Goal: Transaction & Acquisition: Purchase product/service

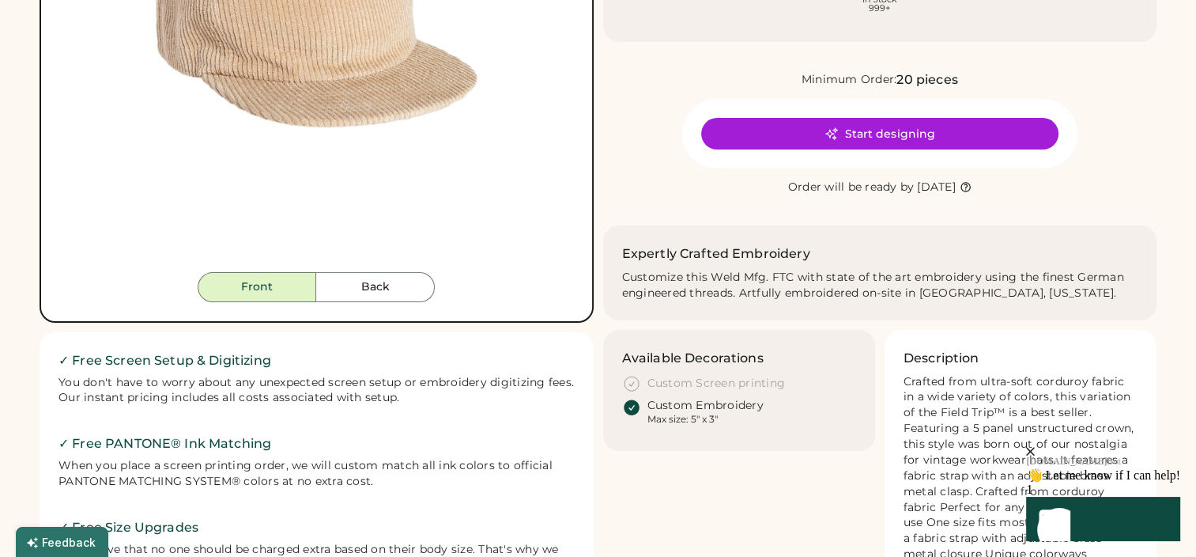
scroll to position [395, 0]
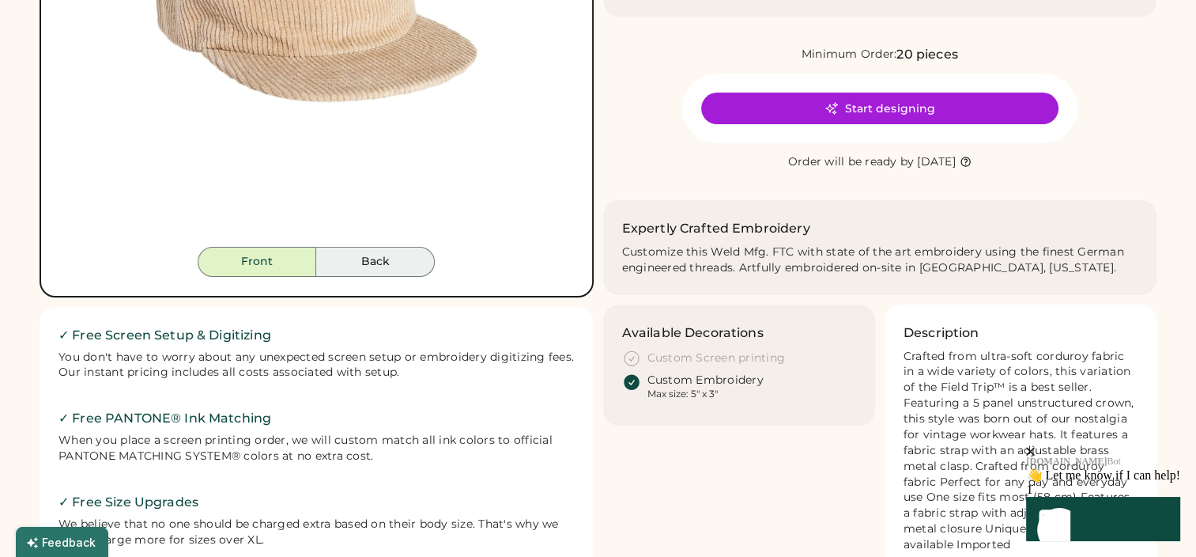
click at [378, 271] on button "Back" at bounding box center [375, 262] width 119 height 30
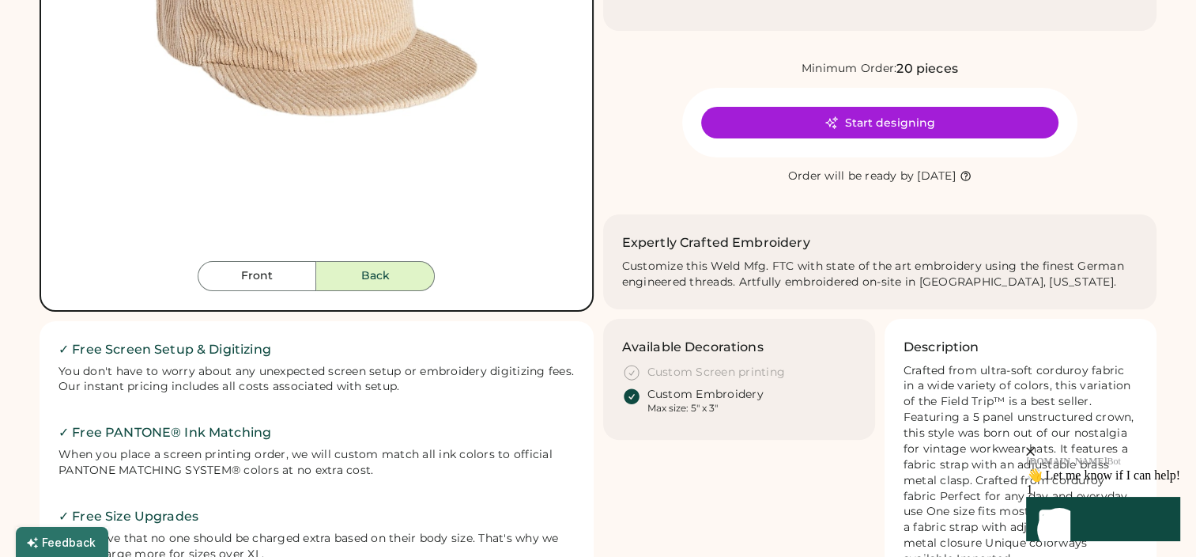
scroll to position [237, 0]
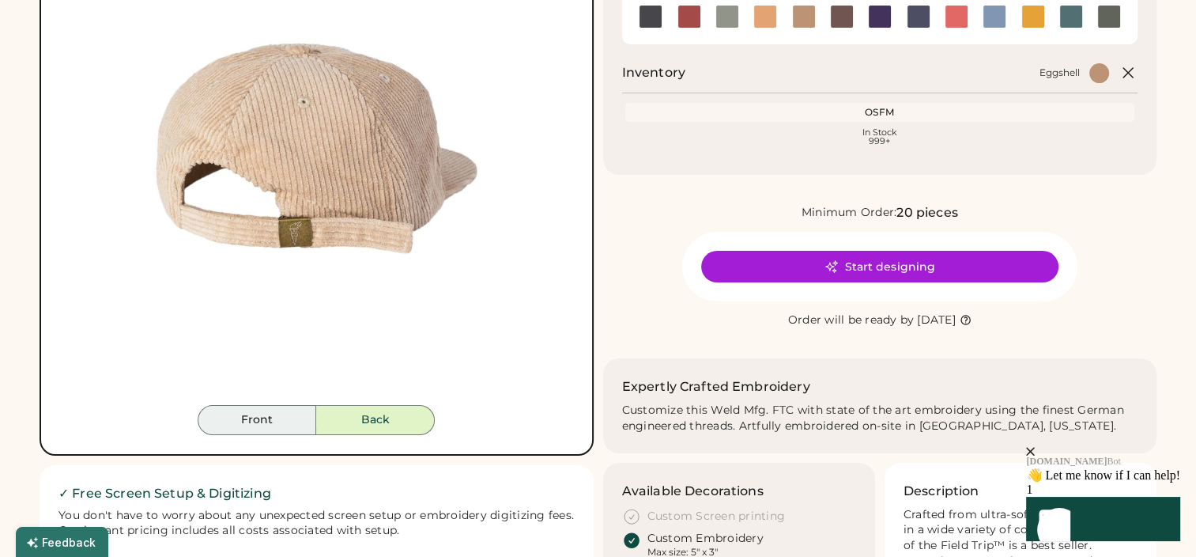
click at [284, 419] on button "Front" at bounding box center [257, 420] width 119 height 30
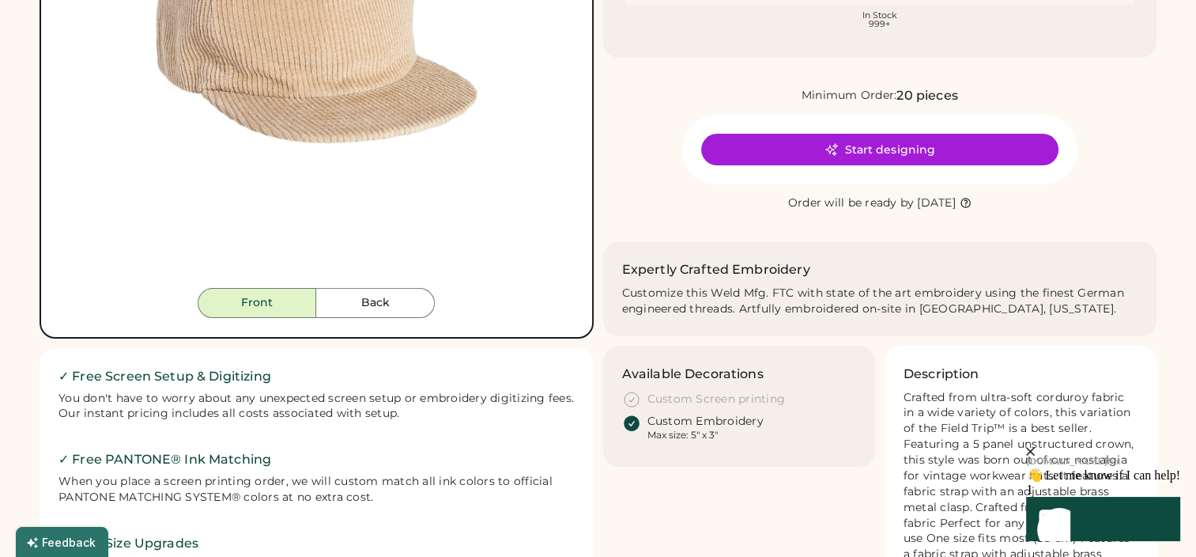
scroll to position [395, 0]
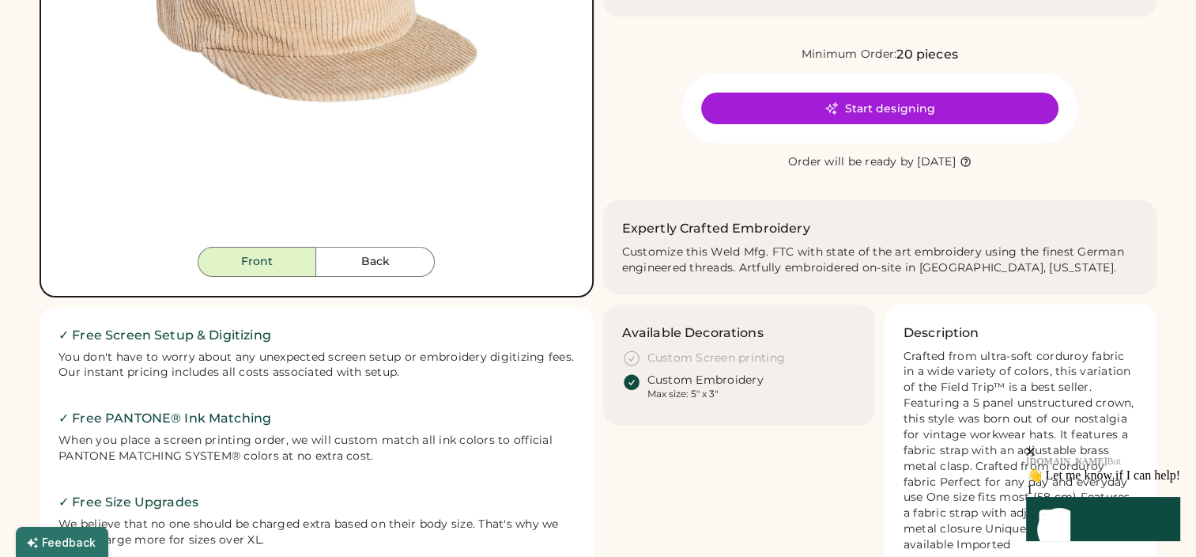
click at [1035, 447] on icon "close" at bounding box center [1030, 451] width 9 height 9
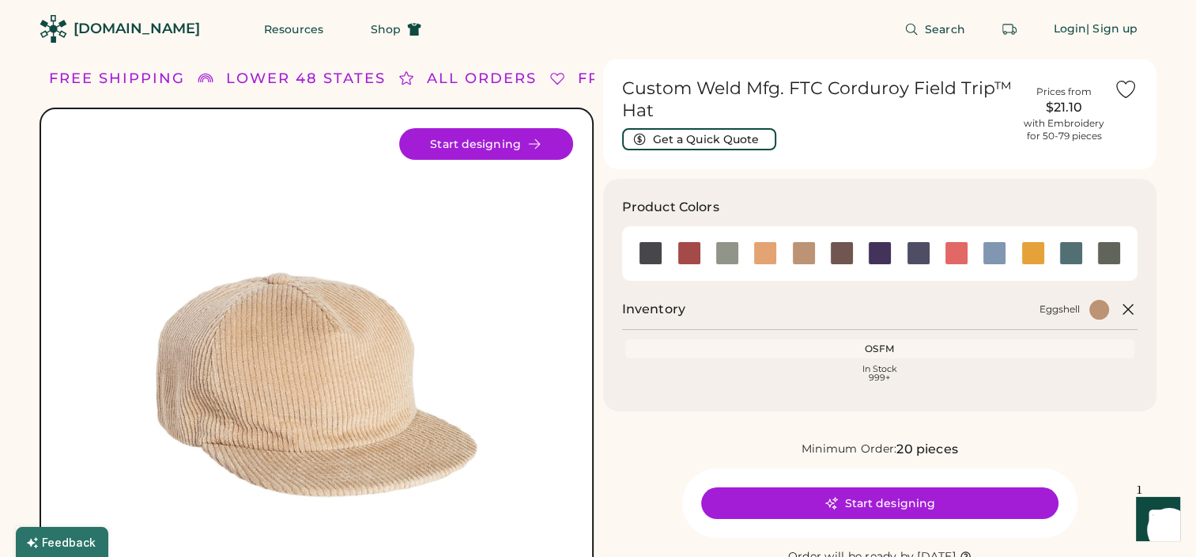
scroll to position [0, 0]
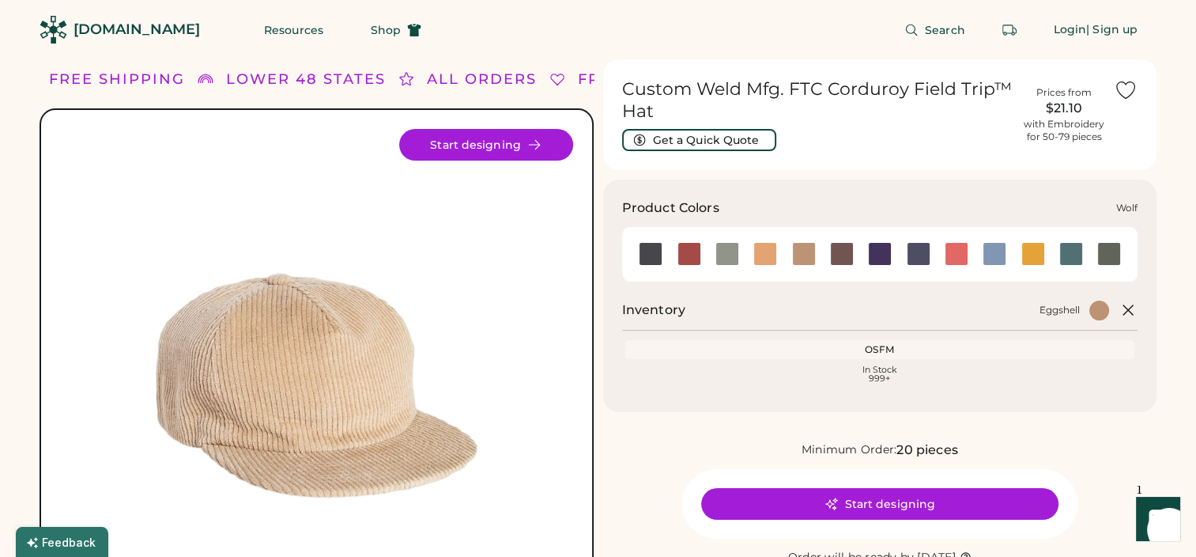
click at [1106, 259] on div at bounding box center [1110, 254] width 24 height 24
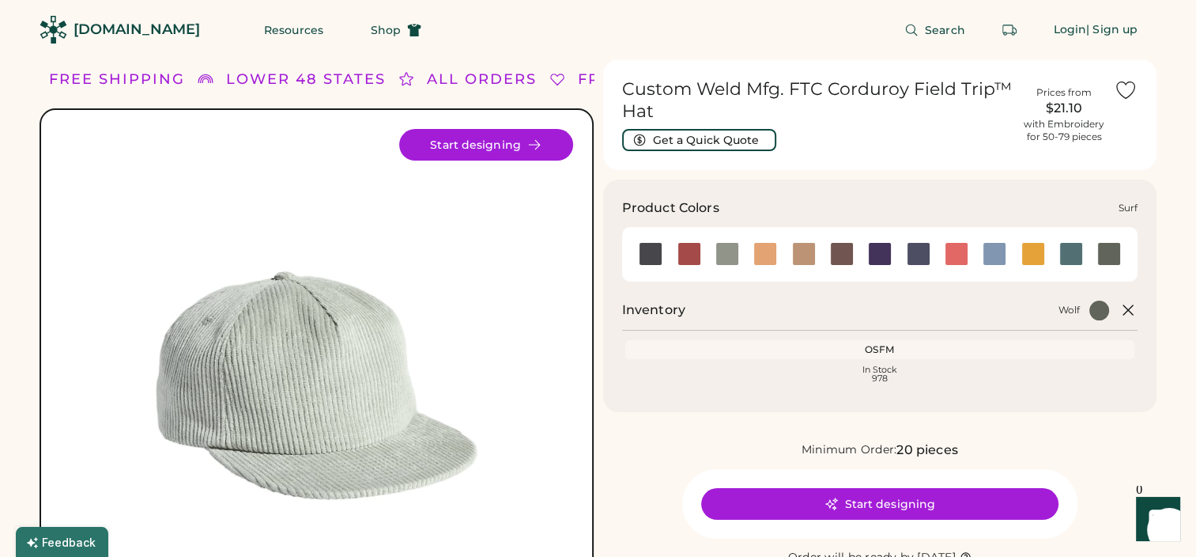
click at [1069, 256] on div at bounding box center [1072, 254] width 24 height 24
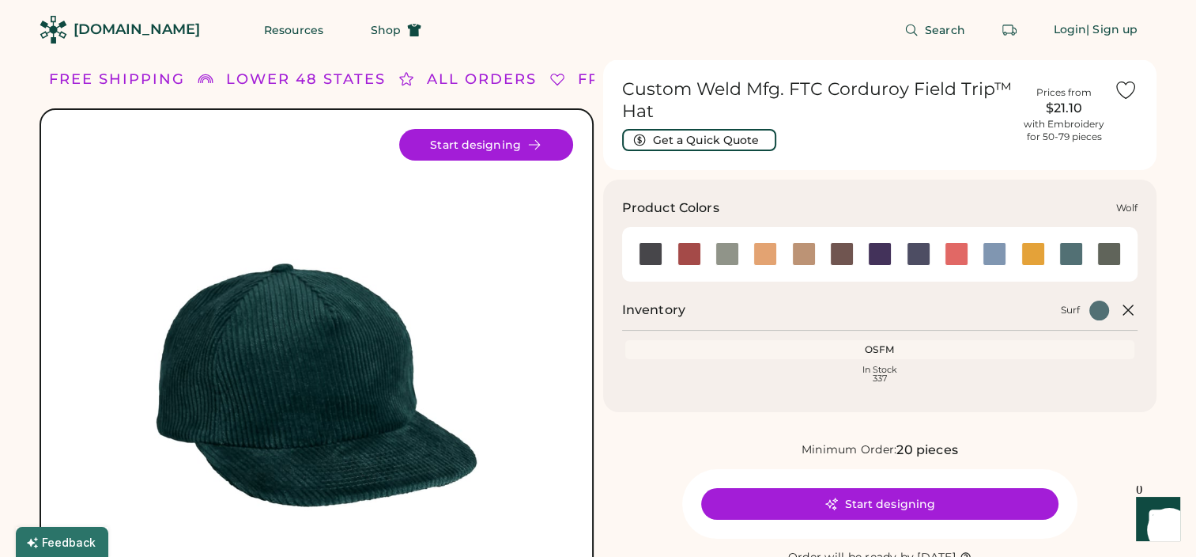
click at [1102, 250] on div at bounding box center [1110, 254] width 24 height 24
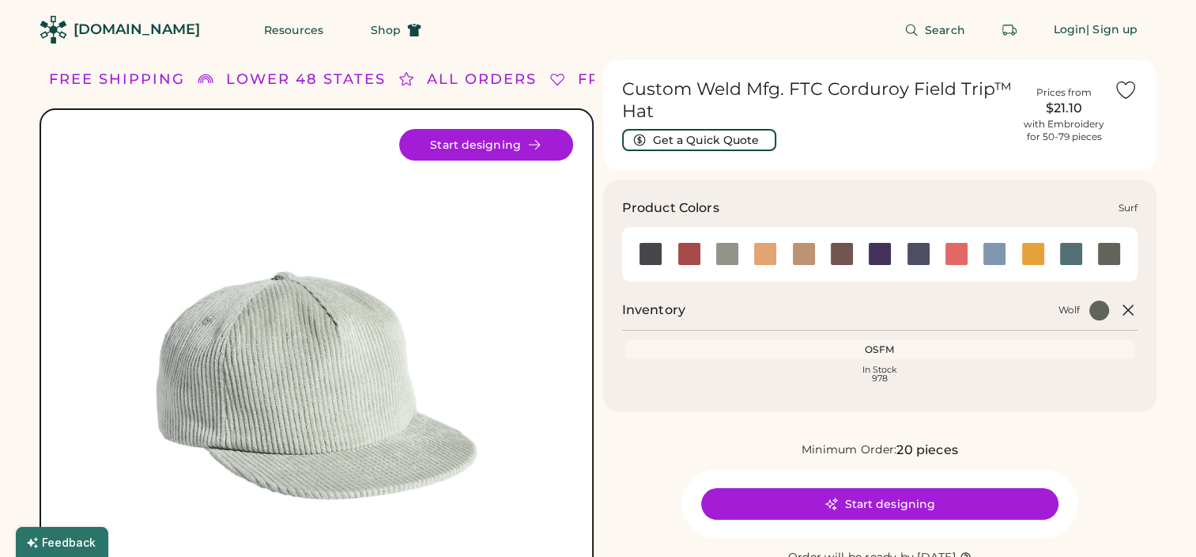
click at [1073, 254] on div at bounding box center [1072, 254] width 24 height 24
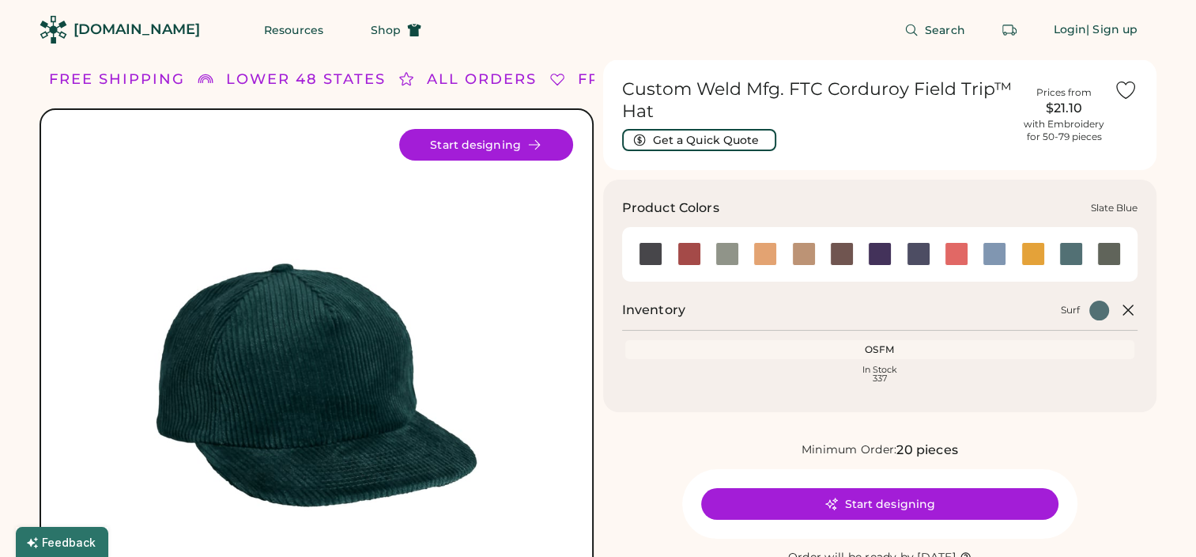
click at [992, 251] on div at bounding box center [995, 254] width 24 height 24
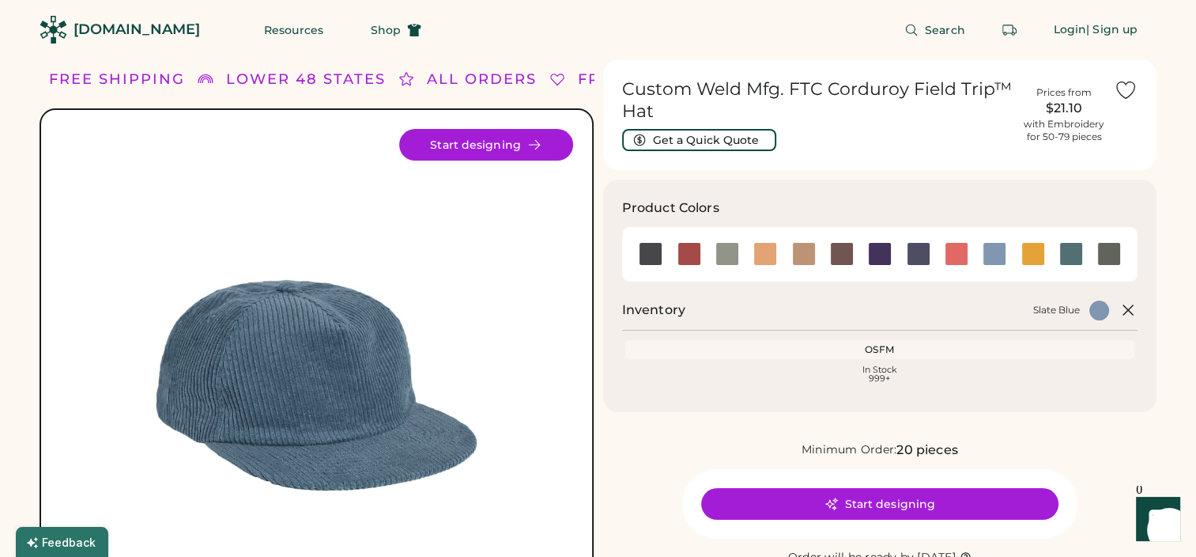
drag, startPoint x: 92, startPoint y: 34, endPoint x: 680, endPoint y: 424, distance: 705.7
click at [666, 429] on div "Custom Weld Mfg. FTC Corduroy Field Trip™ Hat Get a Quick Quote Prices from $21…" at bounding box center [880, 538] width 554 height 958
click at [881, 351] on div "OSFM" at bounding box center [881, 349] width 504 height 13
click at [882, 372] on div "In Stock 999+" at bounding box center [881, 373] width 504 height 17
drag, startPoint x: 96, startPoint y: 27, endPoint x: 55, endPoint y: 36, distance: 41.4
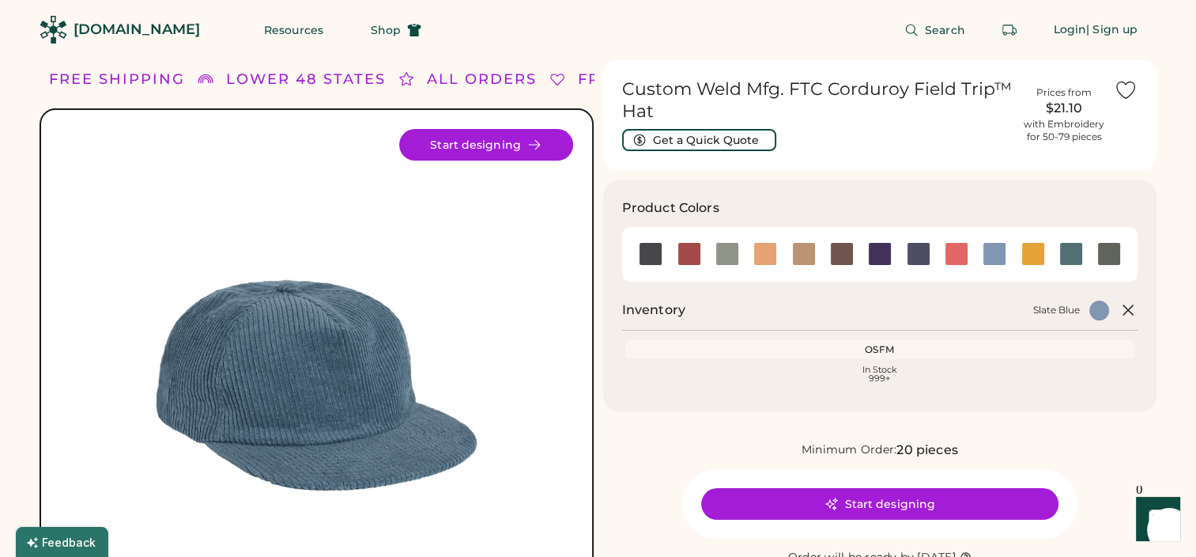
click at [55, 36] on img at bounding box center [54, 30] width 28 height 28
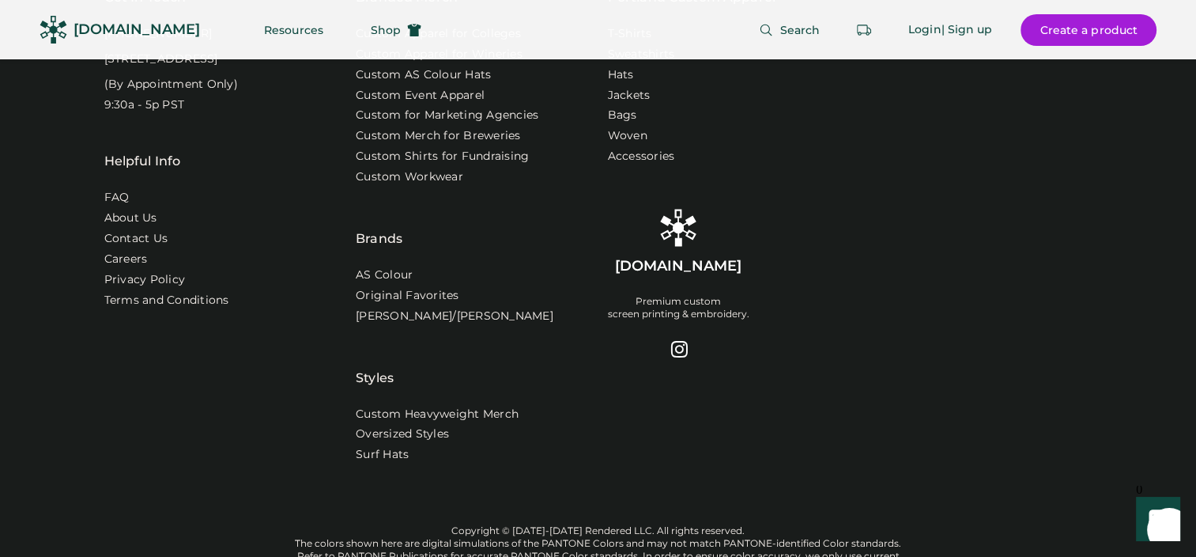
scroll to position [5171, 0]
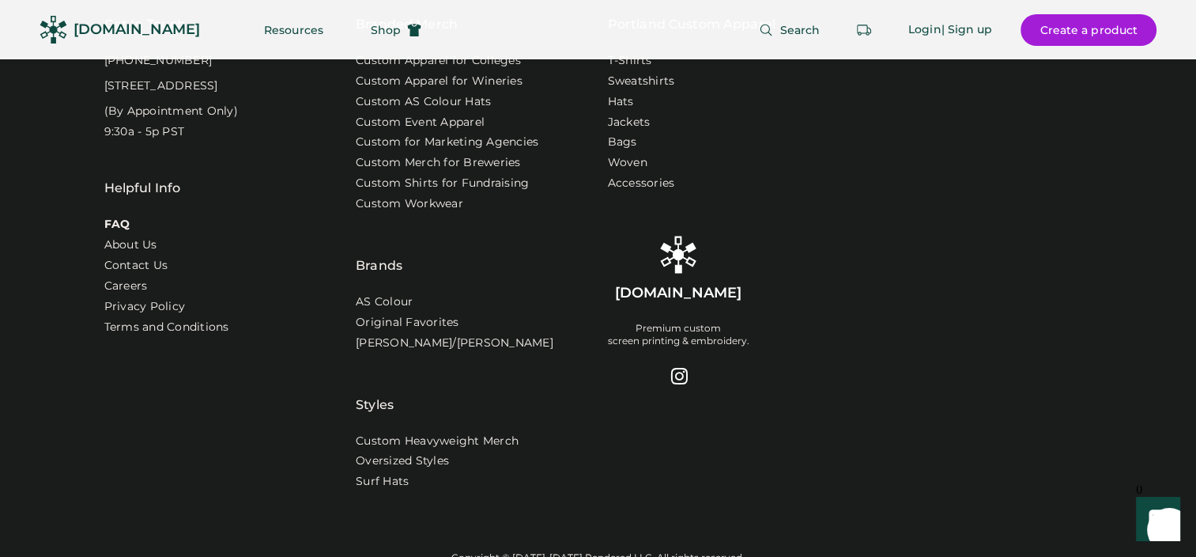
click at [120, 225] on link "FAQ" at bounding box center [117, 225] width 26 height 16
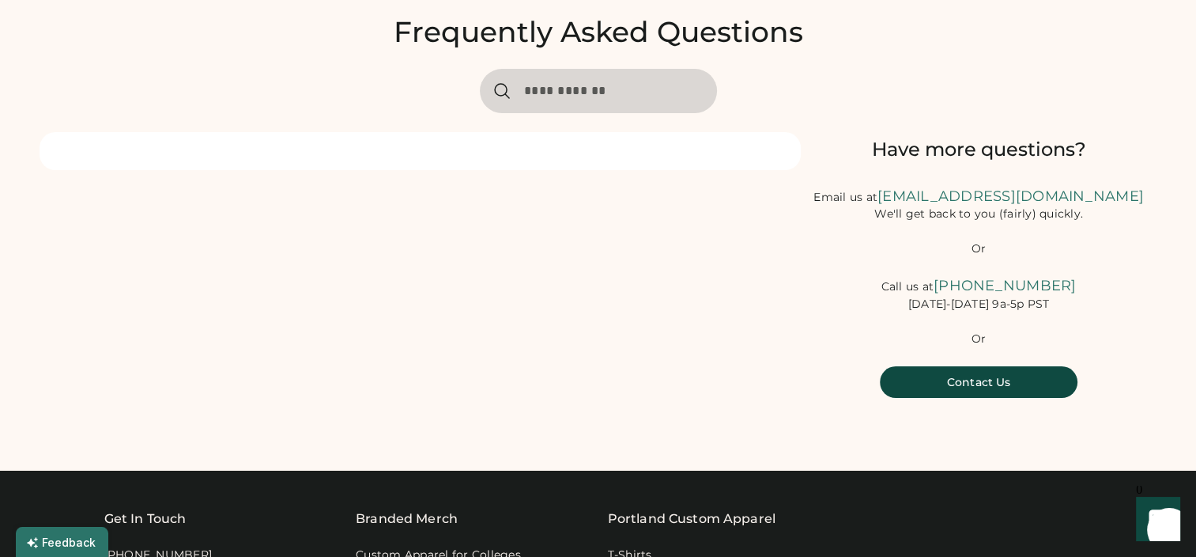
scroll to position [79, 0]
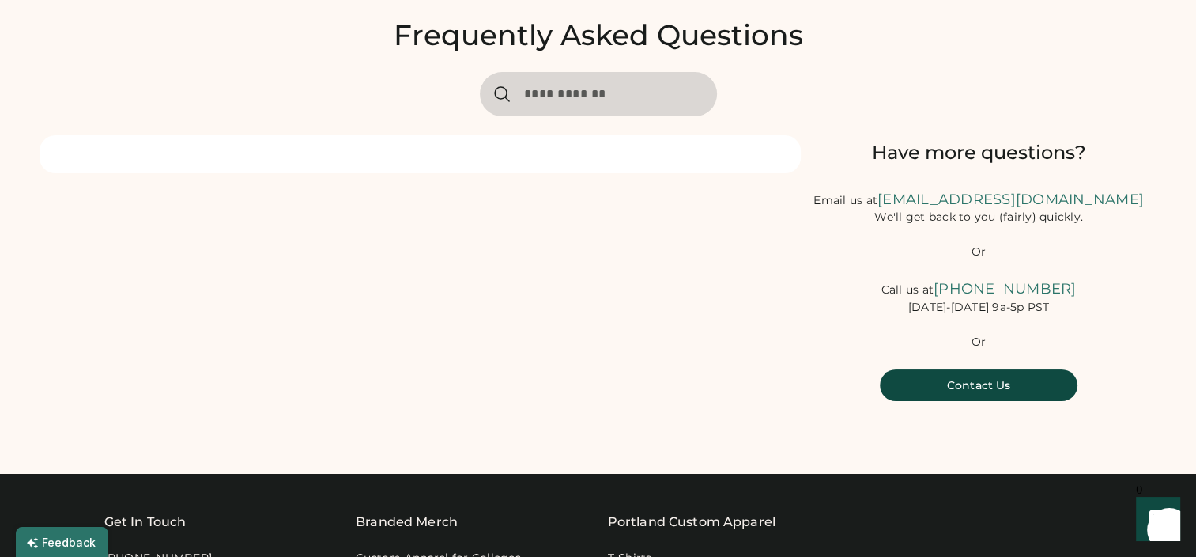
click at [551, 86] on input "input" at bounding box center [598, 94] width 237 height 44
click at [293, 151] on div at bounding box center [420, 154] width 761 height 38
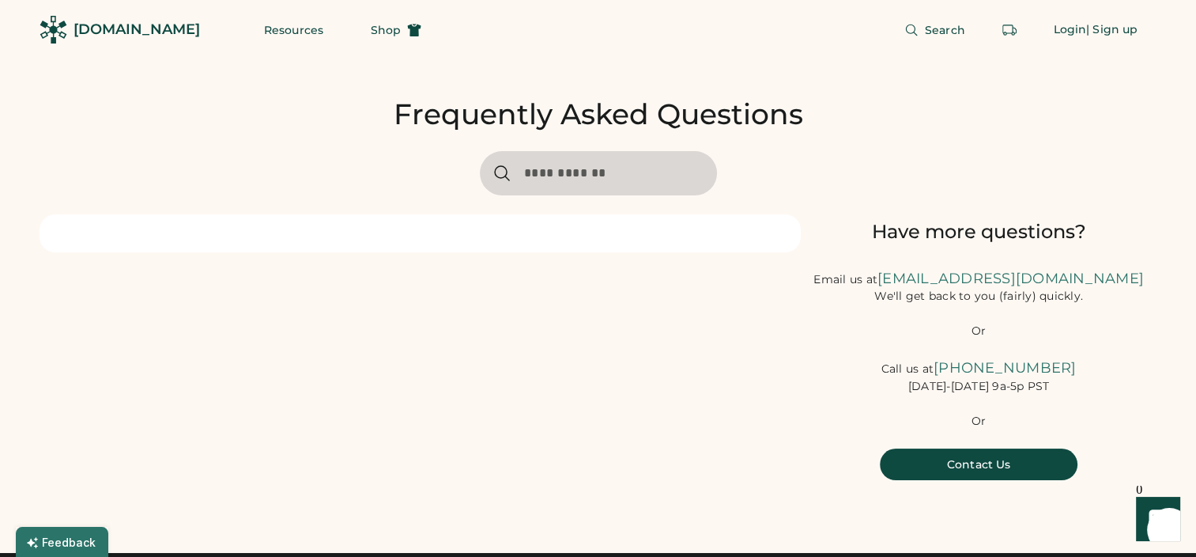
scroll to position [316, 0]
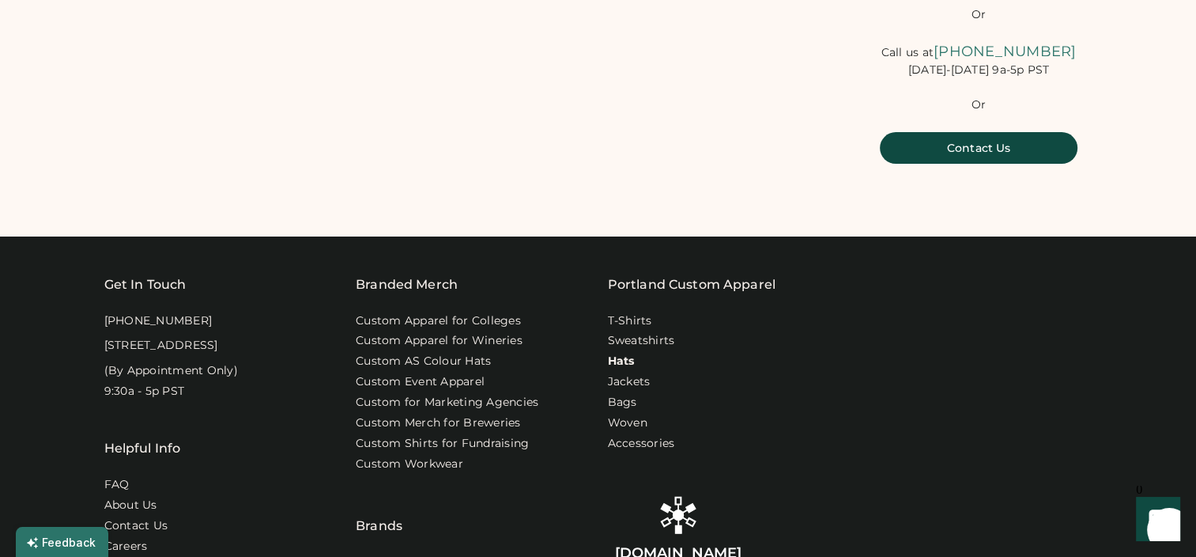
click at [615, 369] on link "Hats" at bounding box center [621, 361] width 27 height 16
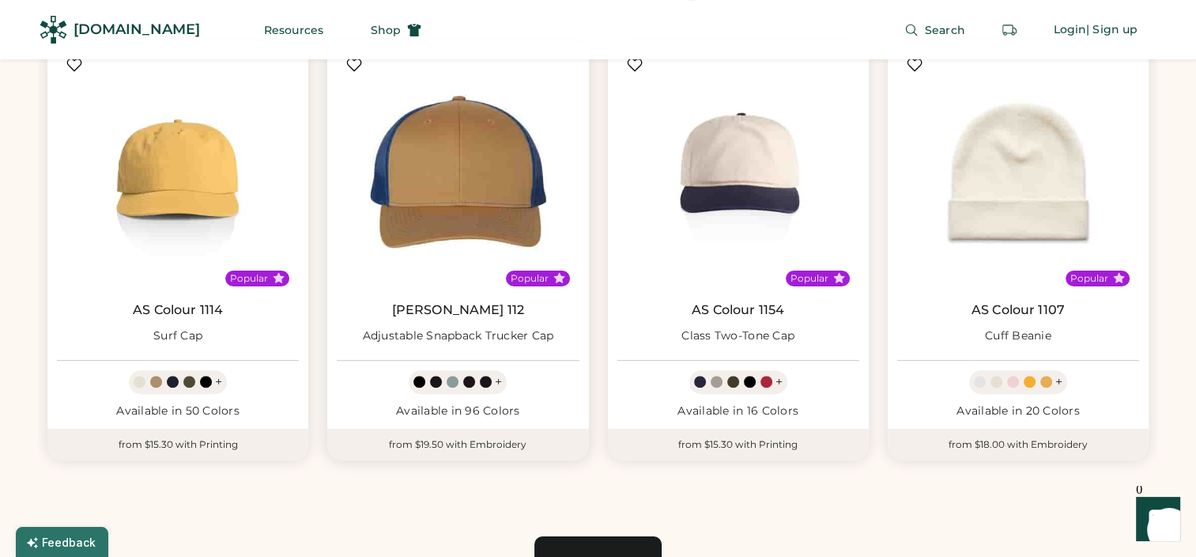
scroll to position [791, 0]
